Goal: Transaction & Acquisition: Purchase product/service

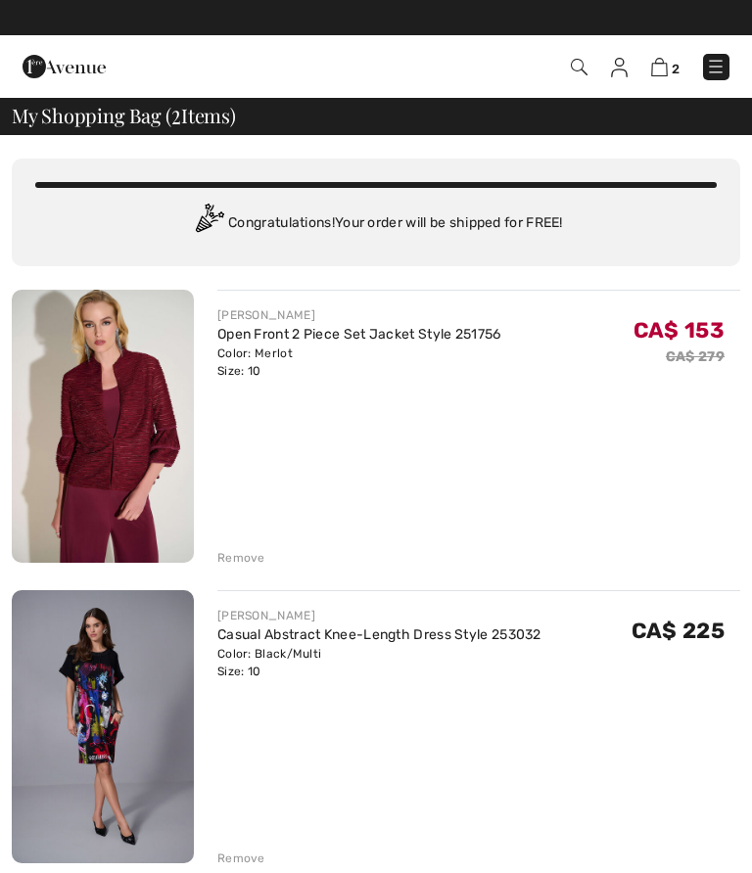
click at [142, 456] on img at bounding box center [103, 426] width 182 height 273
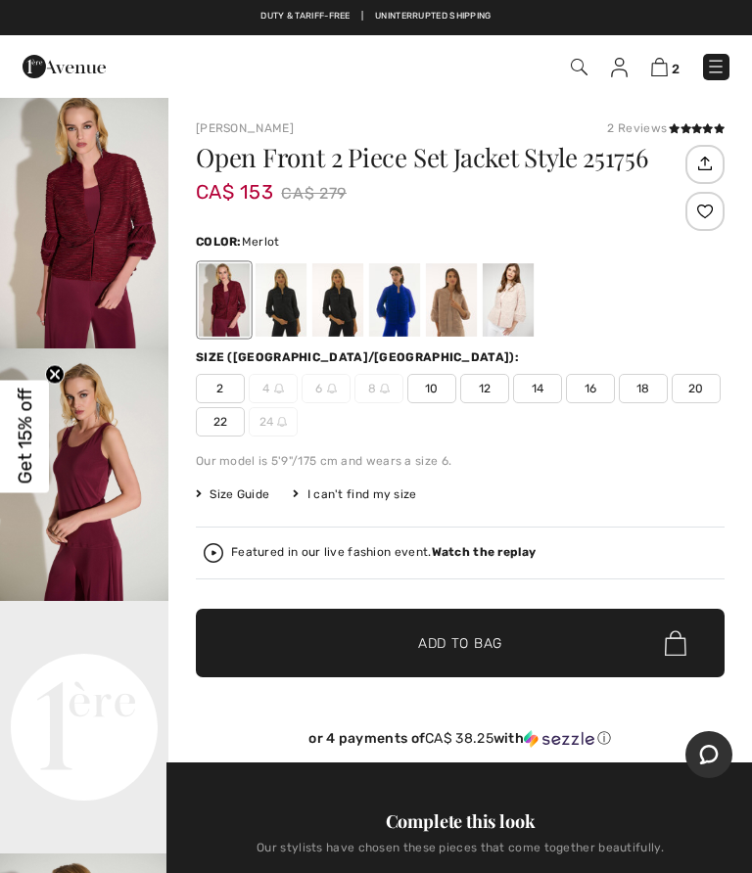
click at [574, 75] on img at bounding box center [579, 67] width 17 height 17
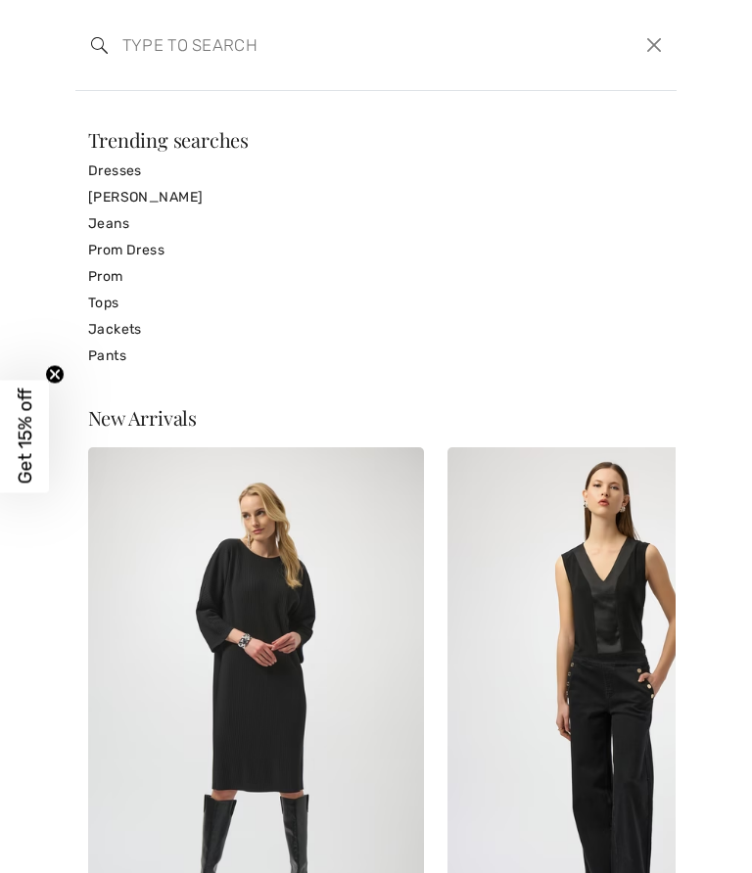
click at [167, 50] on input "search" at bounding box center [314, 45] width 412 height 59
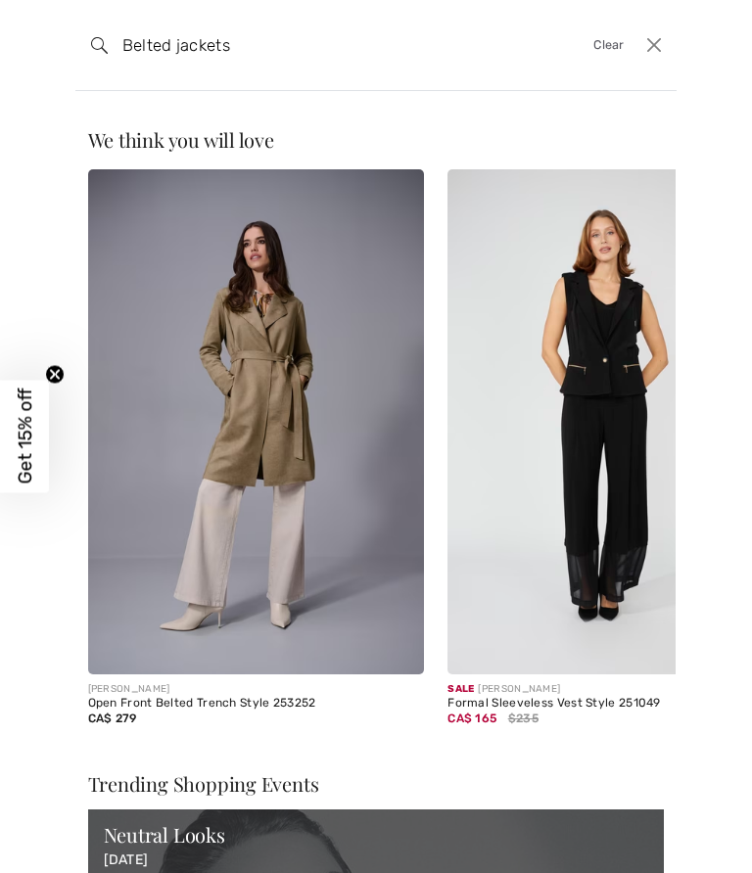
type input "Belted jackets"
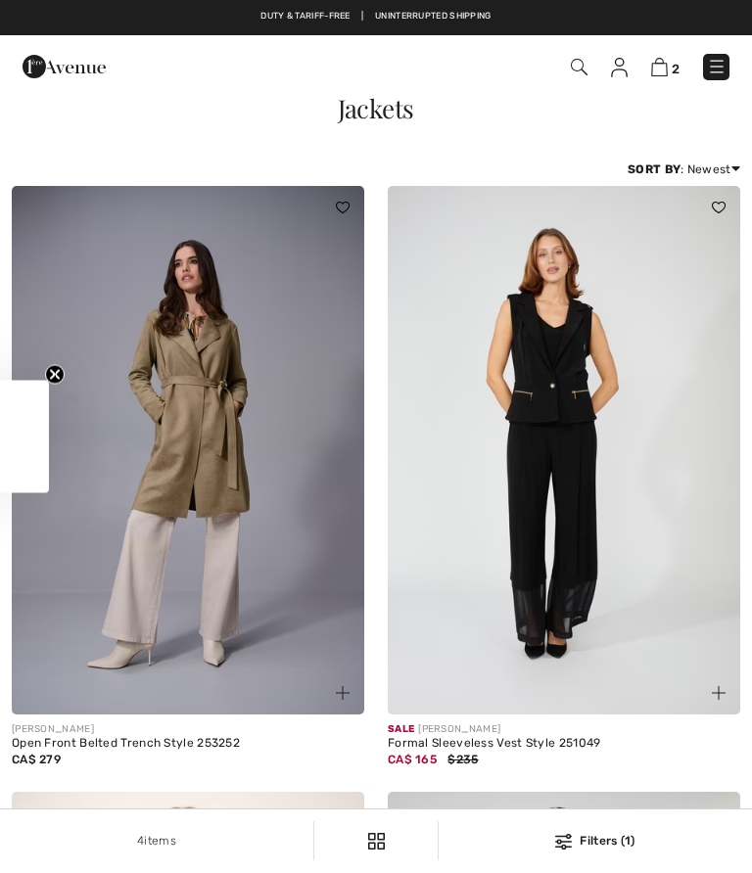
checkbox input "true"
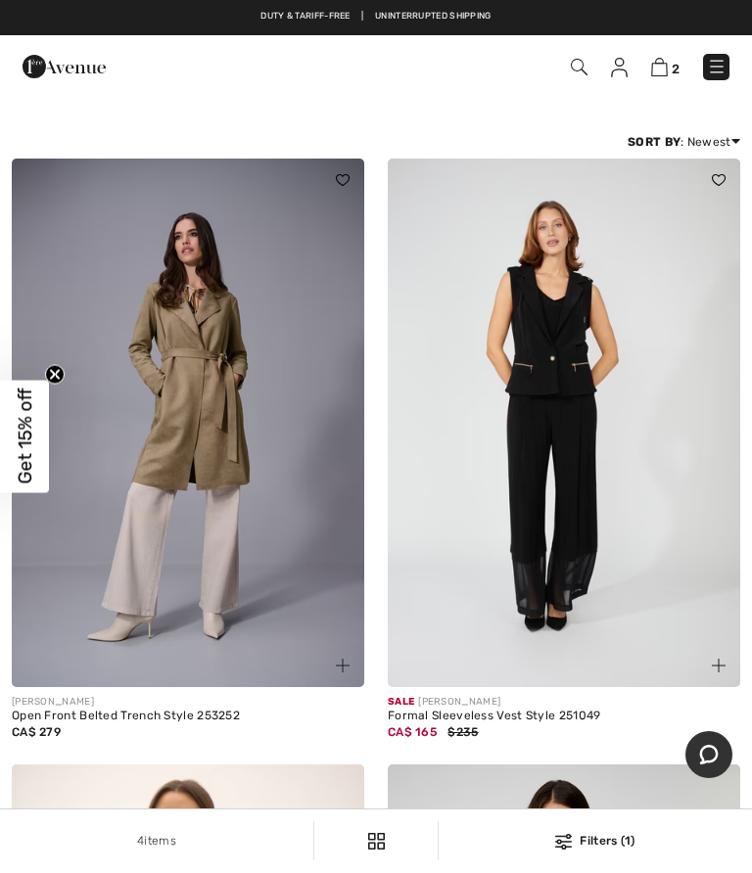
scroll to position [26, 0]
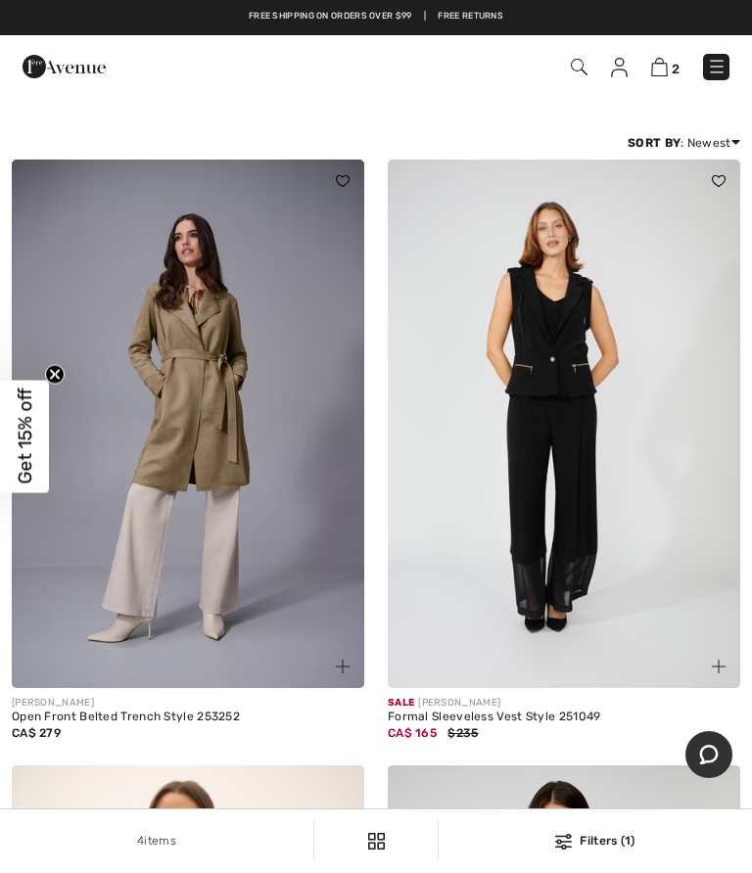
click at [252, 501] on img at bounding box center [188, 424] width 352 height 528
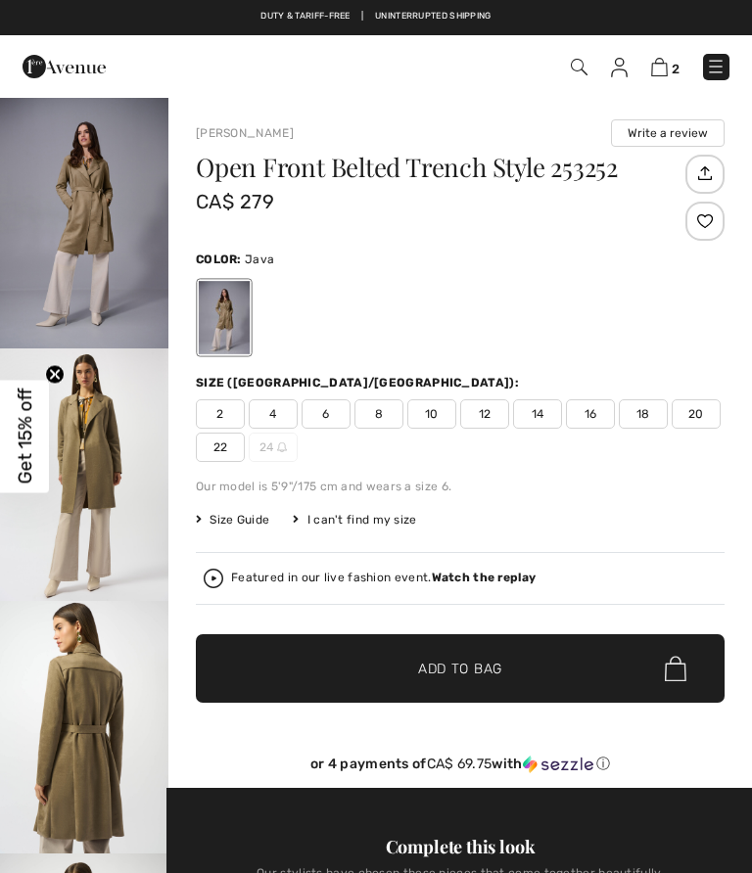
checkbox input "true"
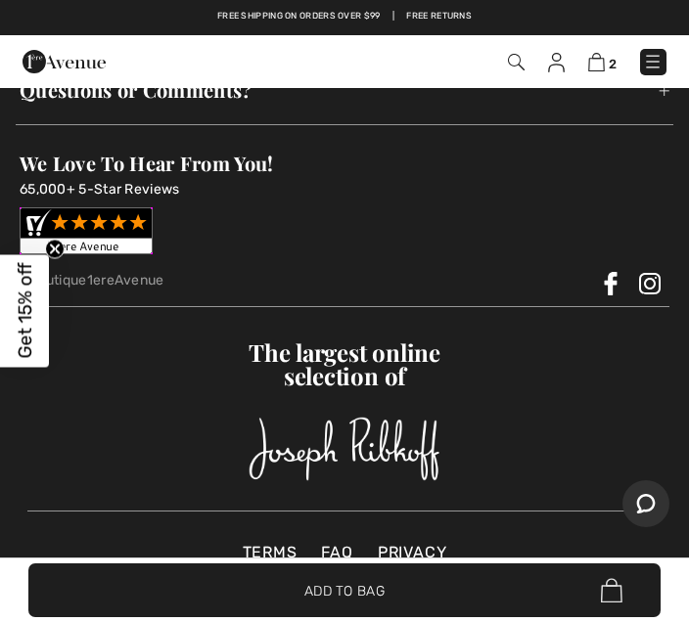
scroll to position [4983, 0]
